Goal: Task Accomplishment & Management: Use online tool/utility

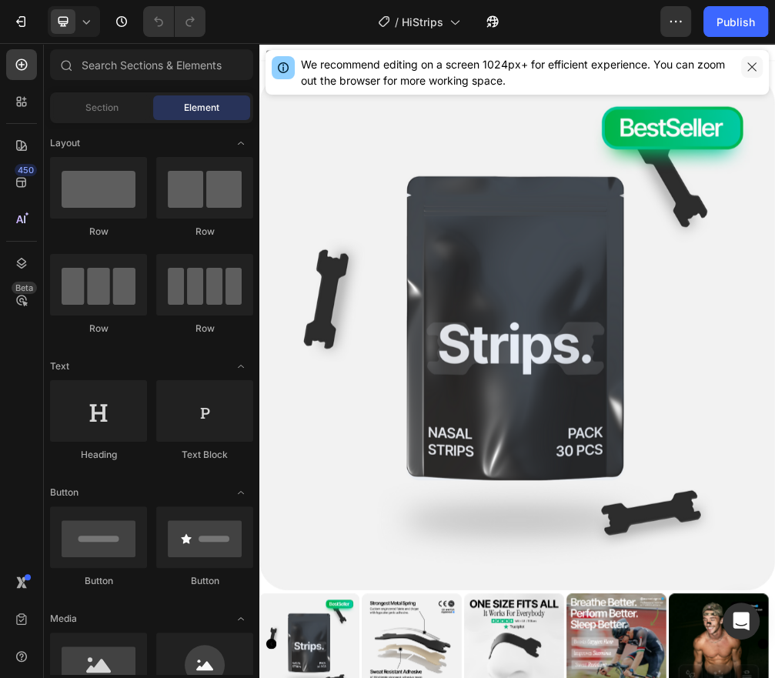
click at [749, 63] on icon "button" at bounding box center [752, 67] width 12 height 12
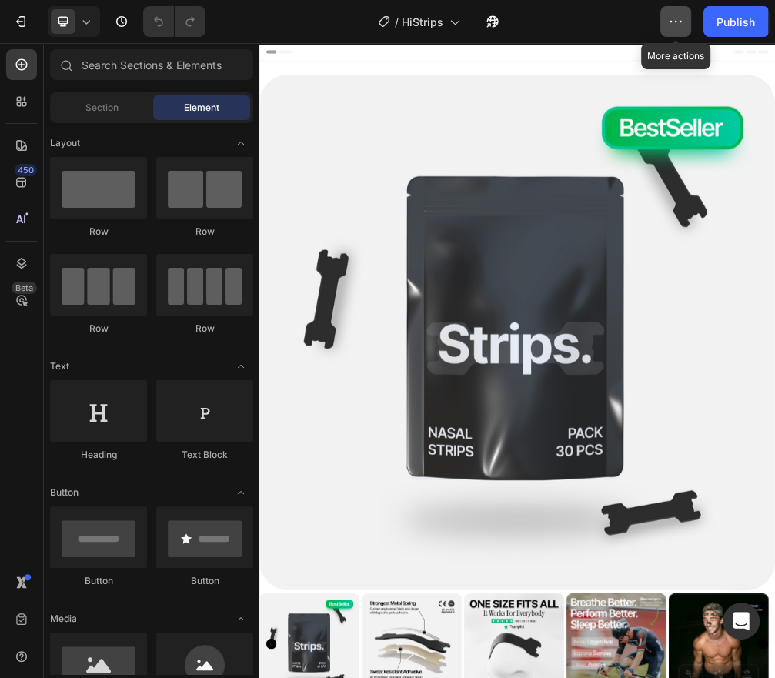
click at [676, 15] on icon "button" at bounding box center [675, 21] width 15 height 15
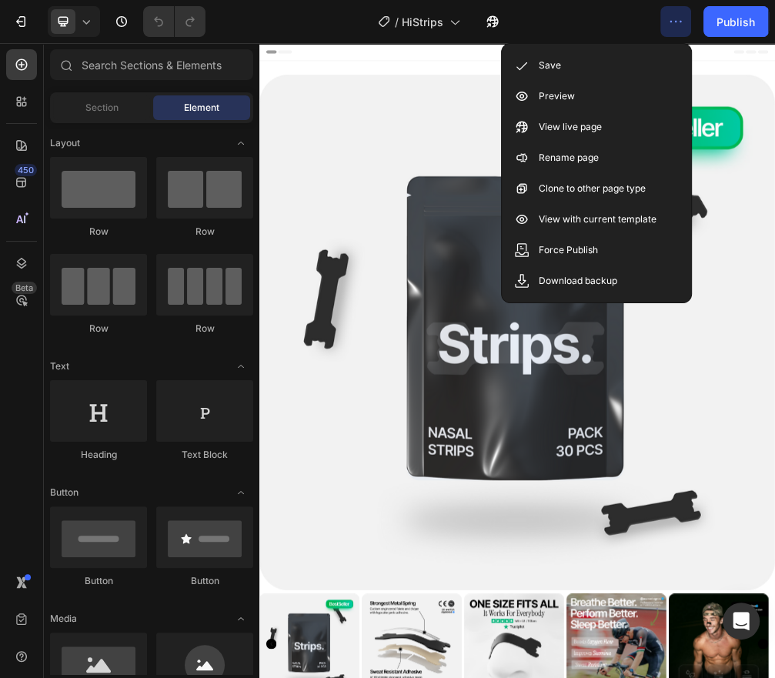
click at [671, 22] on icon "button" at bounding box center [675, 21] width 15 height 15
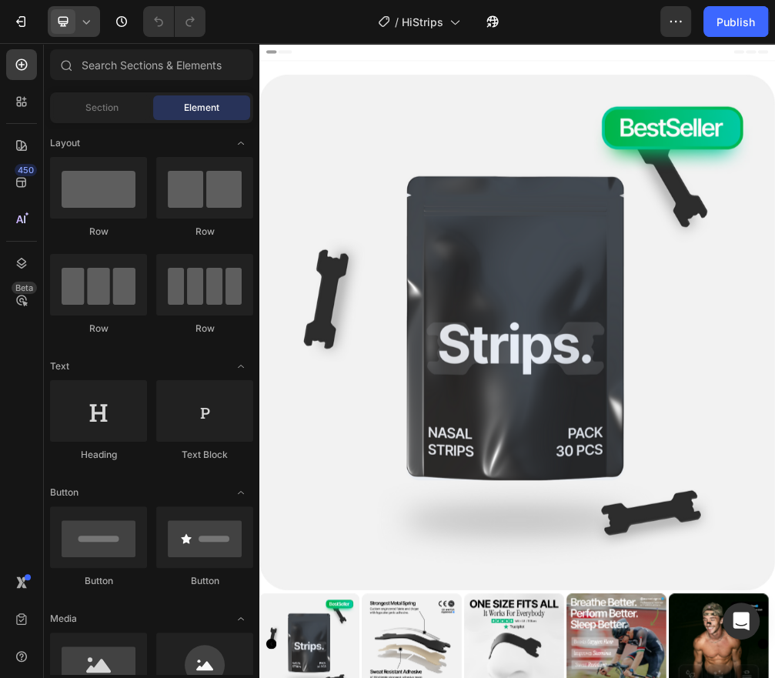
click at [90, 25] on icon at bounding box center [86, 21] width 15 height 15
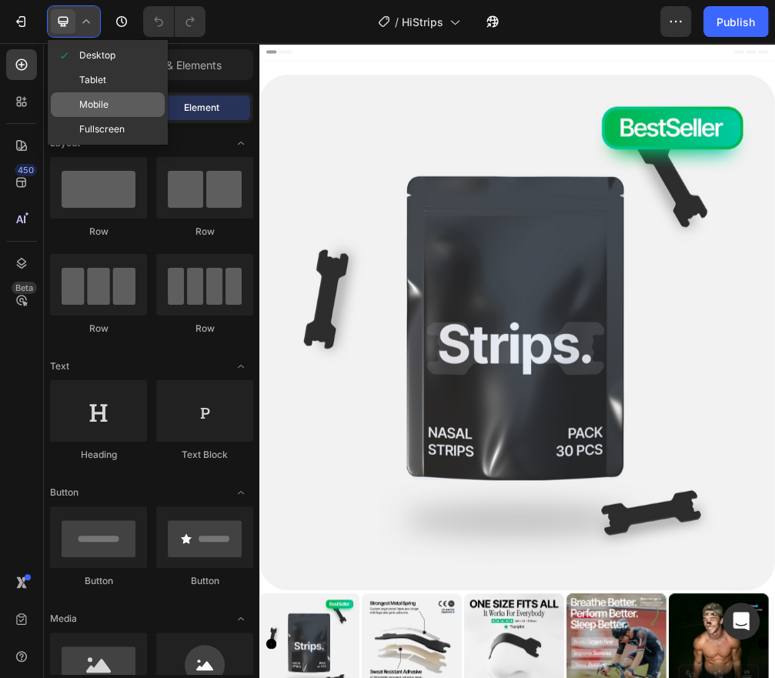
click at [114, 117] on div "Mobile" at bounding box center [108, 129] width 114 height 25
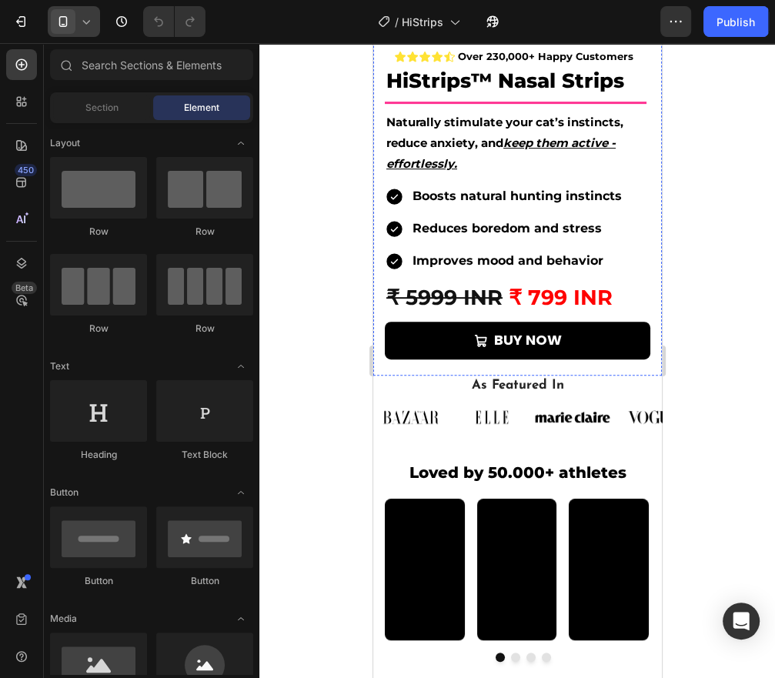
scroll to position [385, 0]
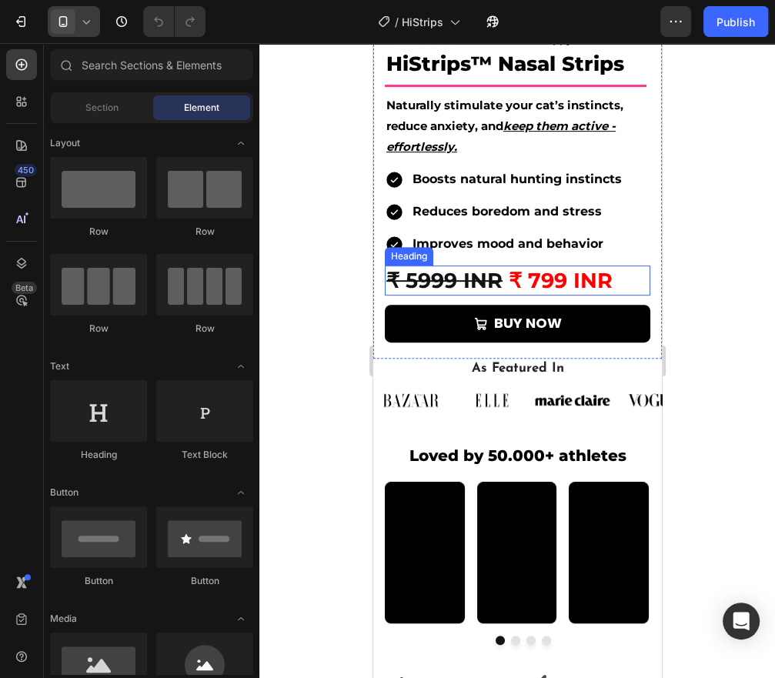
click at [543, 269] on span "₹ 799 INR" at bounding box center [560, 280] width 104 height 25
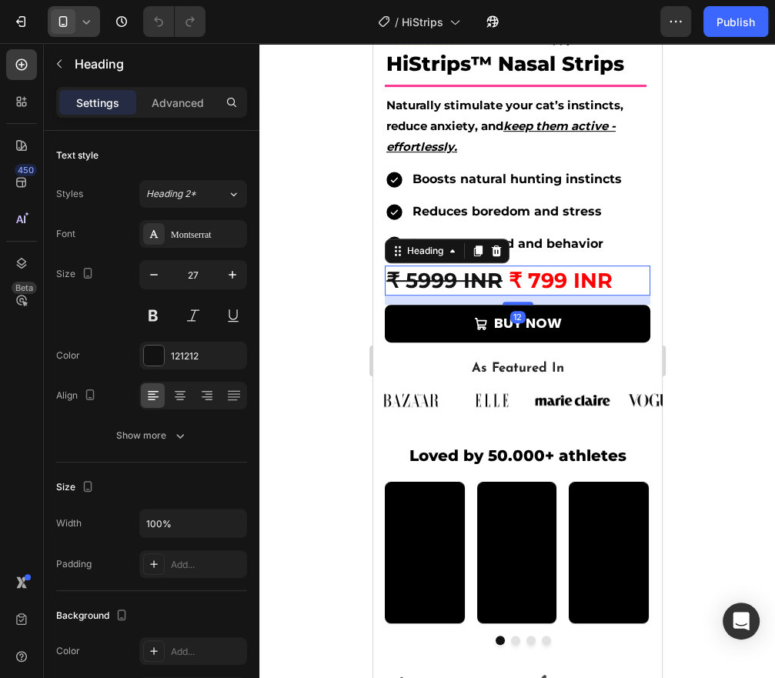
click at [543, 269] on span "₹ 799 INR" at bounding box center [560, 280] width 104 height 25
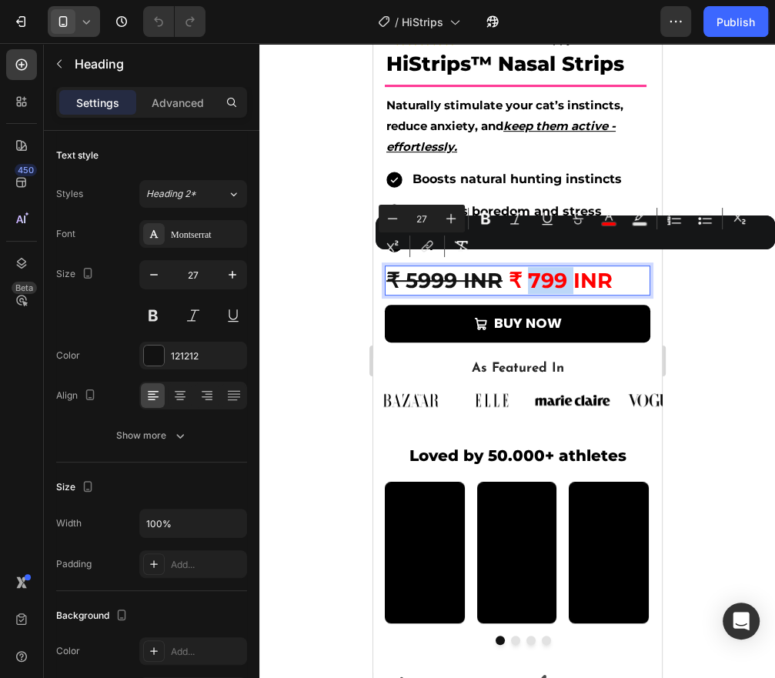
click at [544, 271] on span "₹ 799 INR" at bounding box center [560, 280] width 104 height 25
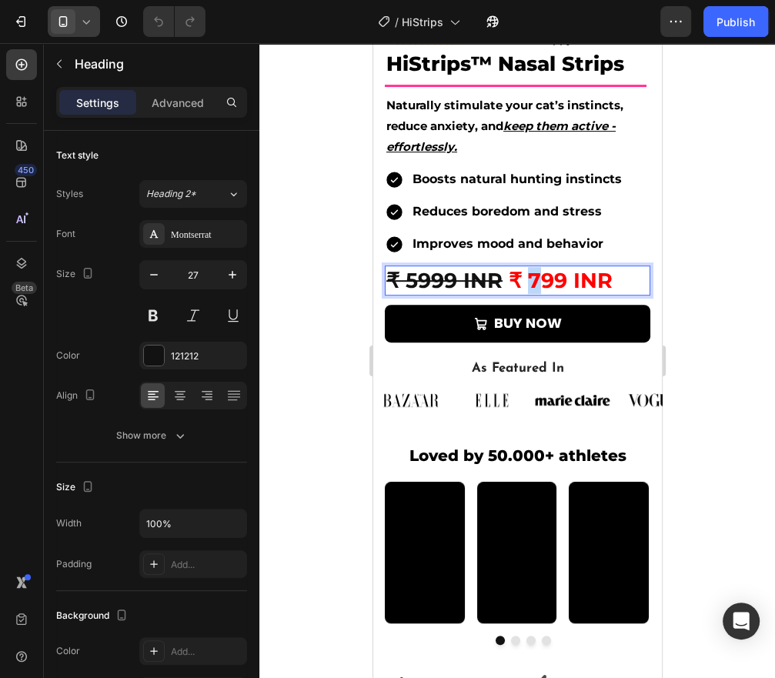
click at [541, 268] on span "₹ 799 INR" at bounding box center [560, 280] width 104 height 25
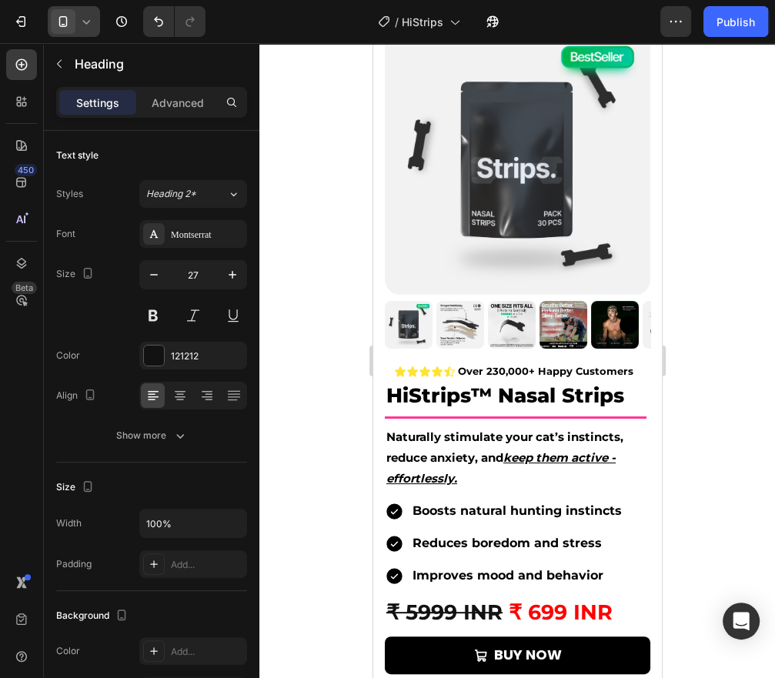
scroll to position [0, 0]
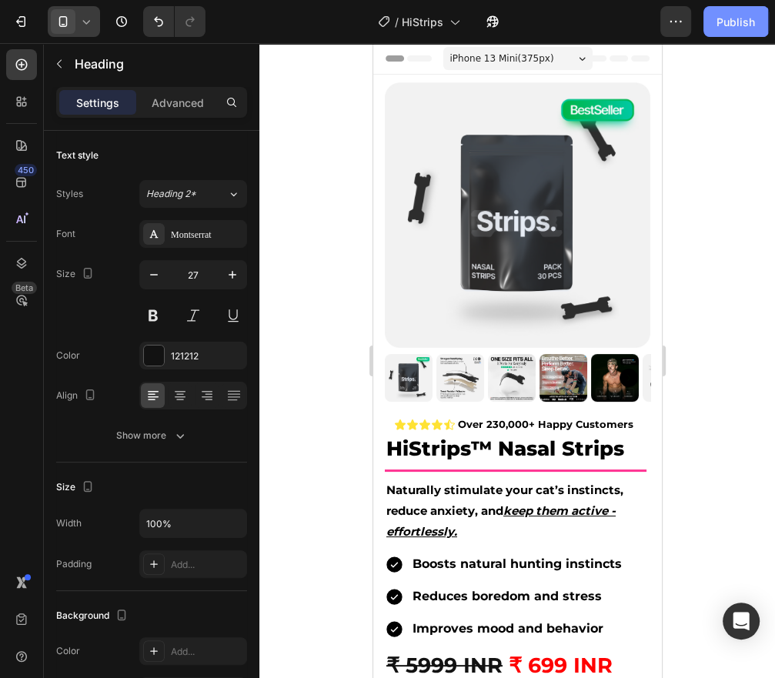
click at [747, 18] on div "Publish" at bounding box center [736, 22] width 38 height 16
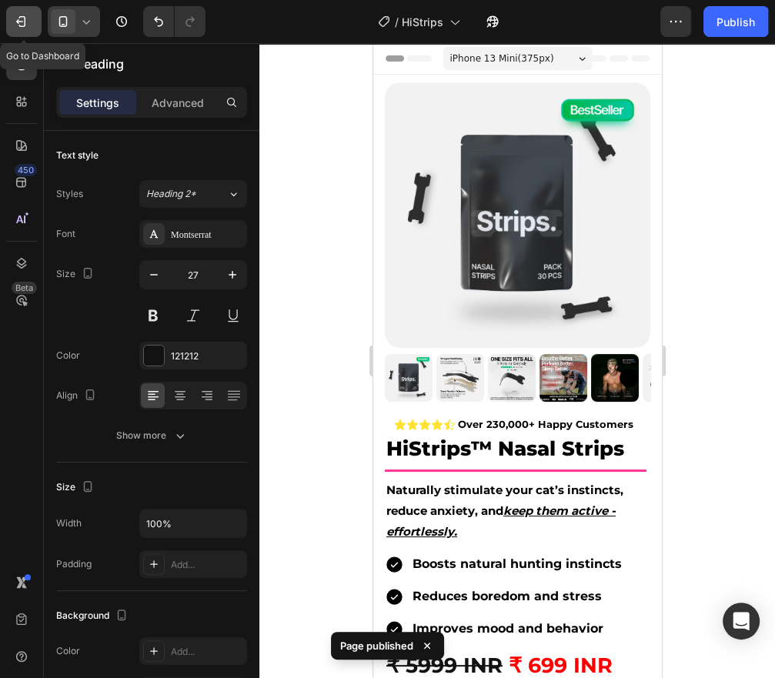
click at [26, 28] on icon "button" at bounding box center [20, 21] width 15 height 15
